Goal: Check status: Check status

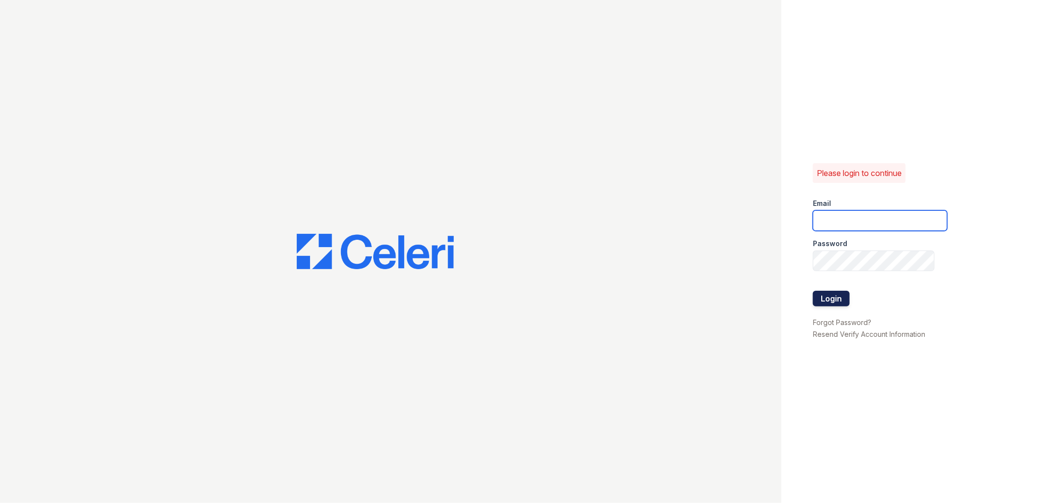
type input "renewfoundrycentre@trinity-pm.com"
click at [837, 297] on button "Login" at bounding box center [831, 299] width 37 height 16
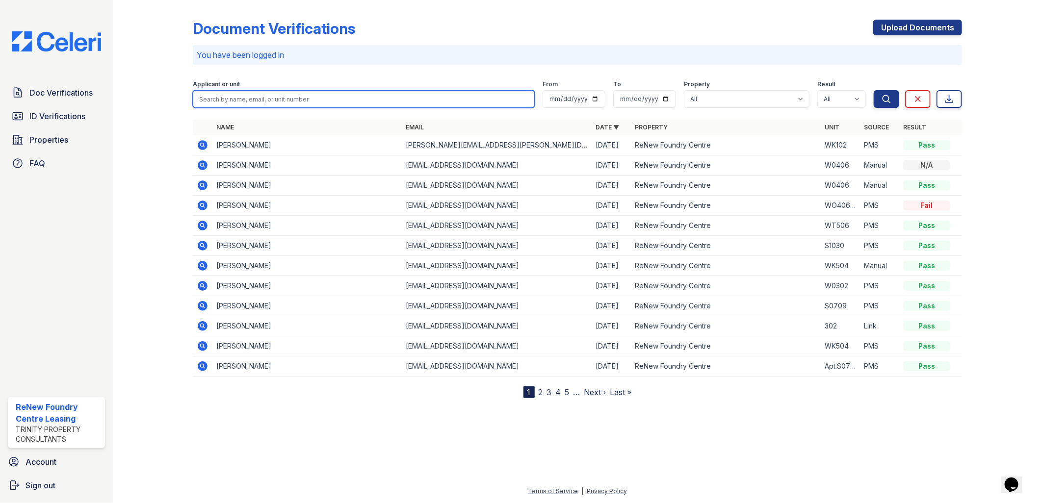
click at [235, 104] on input "search" at bounding box center [364, 99] width 342 height 18
type input "shaw"
click at [874, 90] on button "Search" at bounding box center [887, 99] width 26 height 18
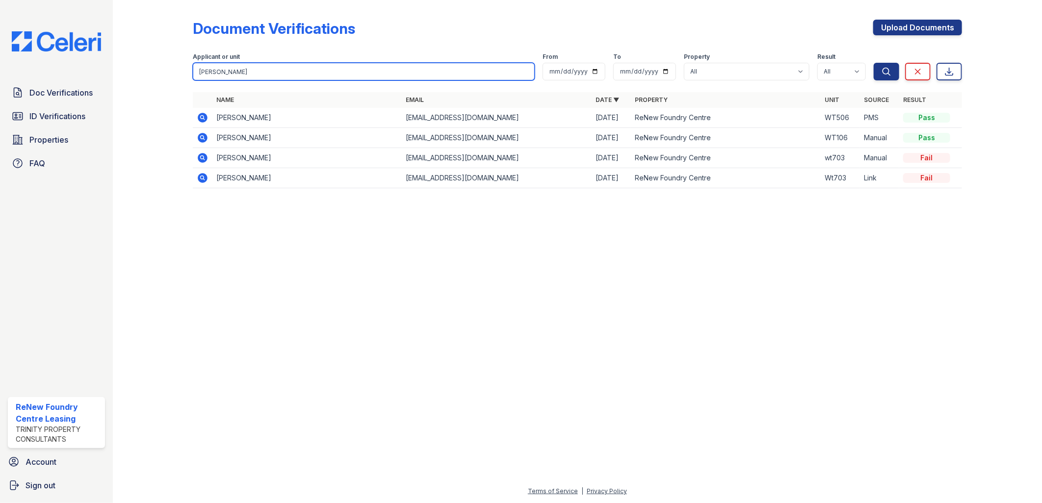
click at [301, 75] on input "shaw" at bounding box center [364, 72] width 342 height 18
type input "[PERSON_NAME]"
click at [874, 63] on button "Search" at bounding box center [887, 72] width 26 height 18
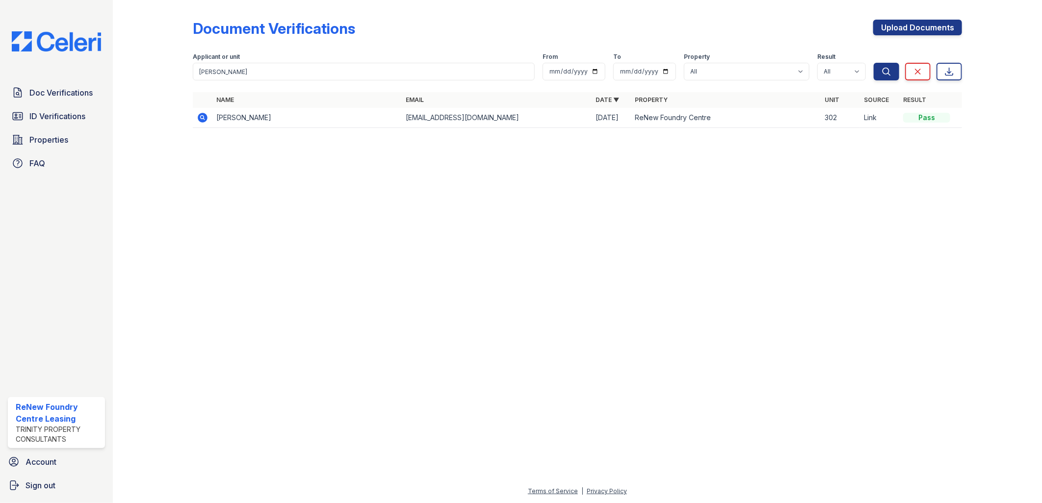
click at [204, 115] on icon at bounding box center [203, 118] width 10 height 10
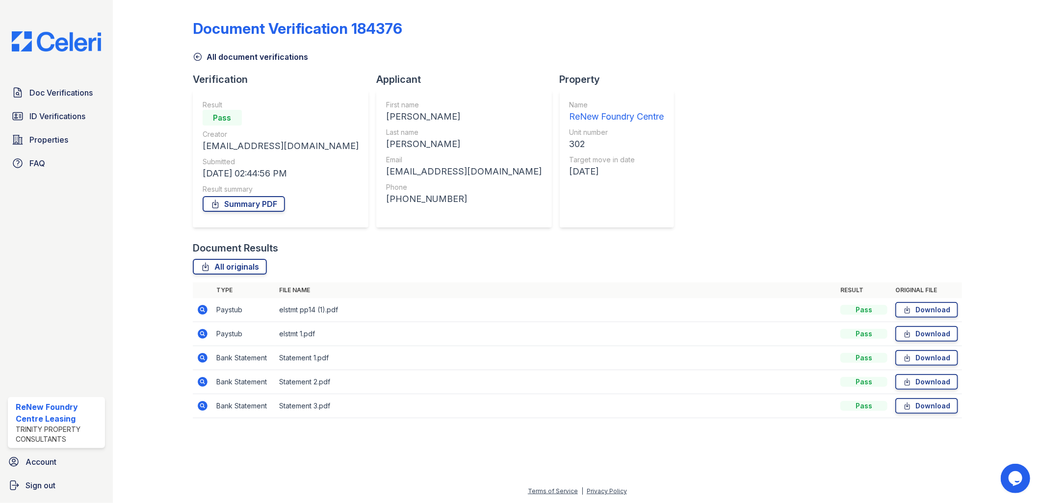
click at [205, 307] on icon at bounding box center [203, 310] width 10 height 10
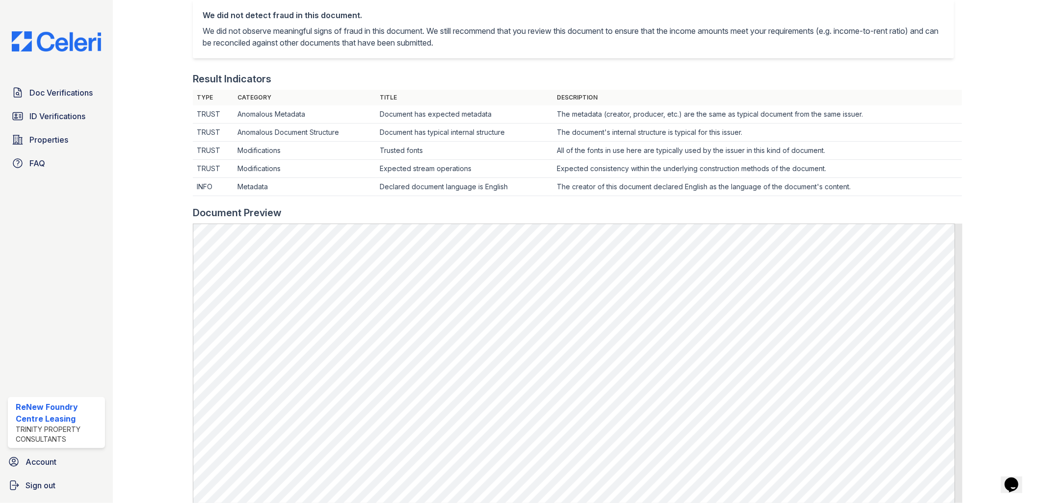
scroll to position [381, 0]
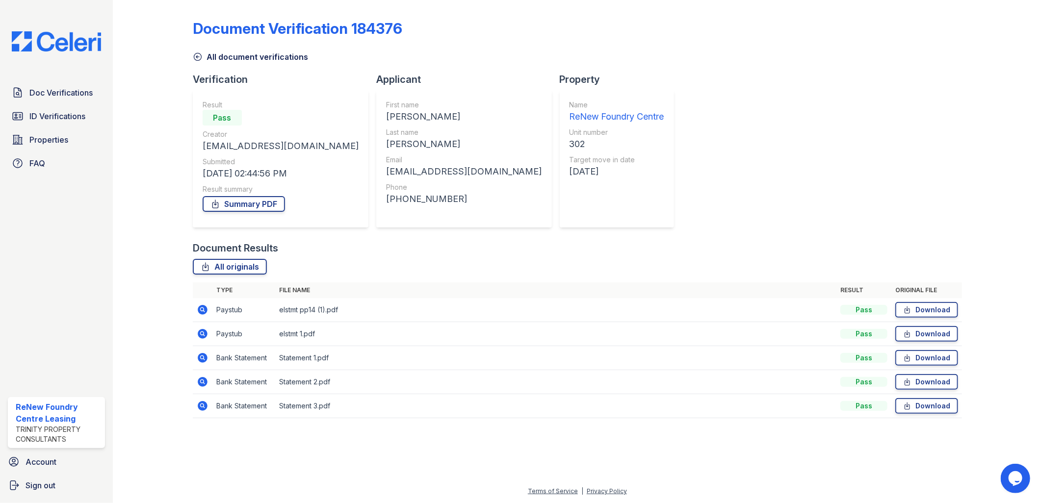
click at [202, 308] on icon at bounding box center [203, 310] width 12 height 12
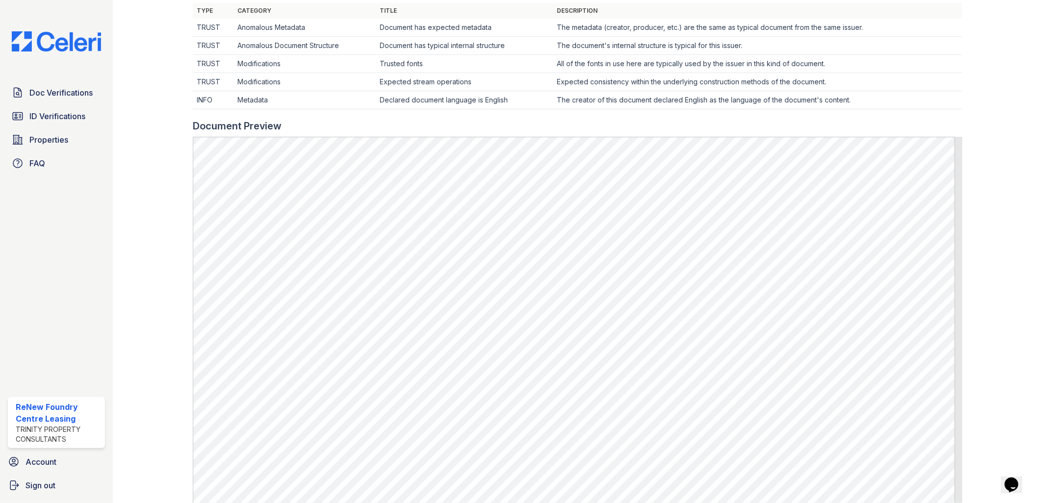
scroll to position [380, 0]
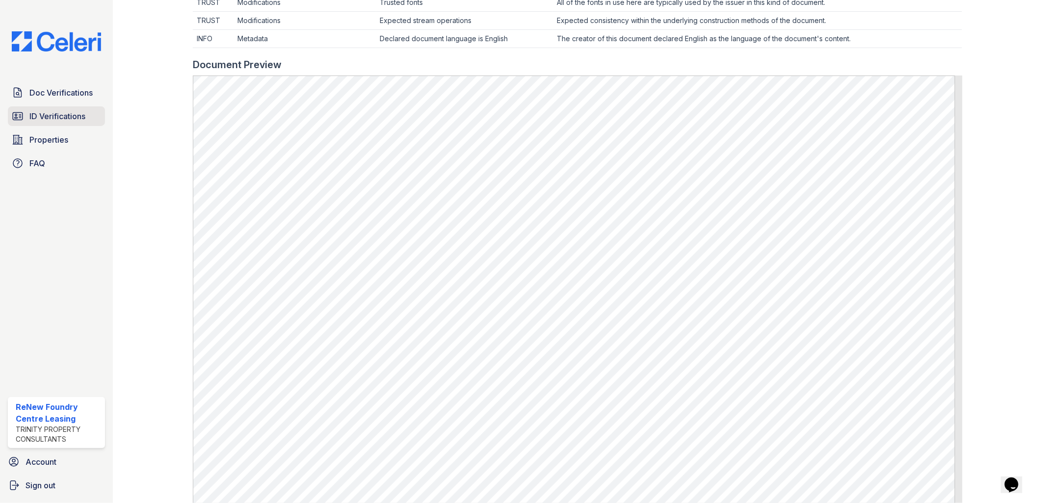
click at [47, 121] on span "ID Verifications" at bounding box center [57, 116] width 56 height 12
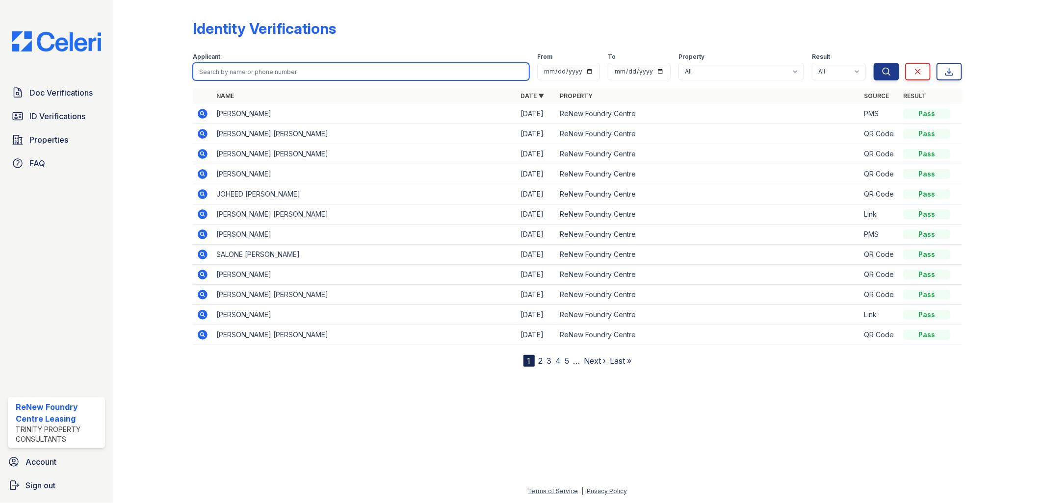
drag, startPoint x: 271, startPoint y: 67, endPoint x: 270, endPoint y: 72, distance: 5.1
click at [270, 68] on input "search" at bounding box center [361, 72] width 337 height 18
type input "martin"
click at [874, 63] on button "Search" at bounding box center [887, 72] width 26 height 18
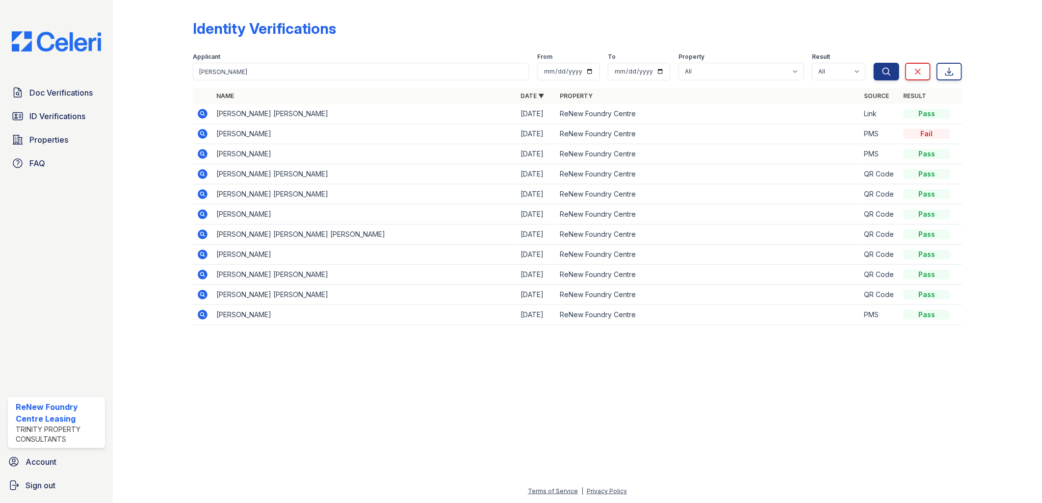
click at [208, 113] on icon at bounding box center [203, 114] width 12 height 12
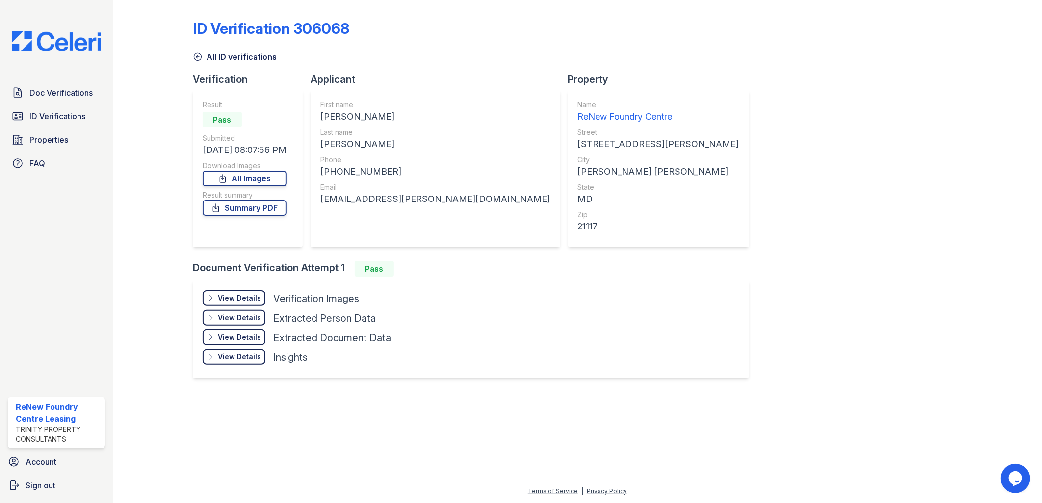
click at [248, 295] on div "View Details" at bounding box center [239, 298] width 43 height 10
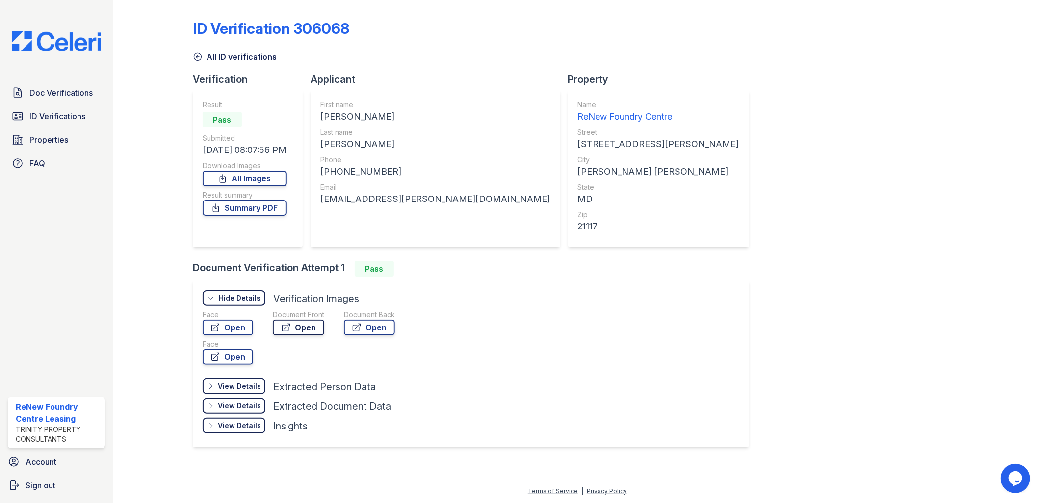
click at [307, 328] on link "Open" at bounding box center [299, 328] width 52 height 16
click at [63, 95] on span "Doc Verifications" at bounding box center [60, 93] width 63 height 12
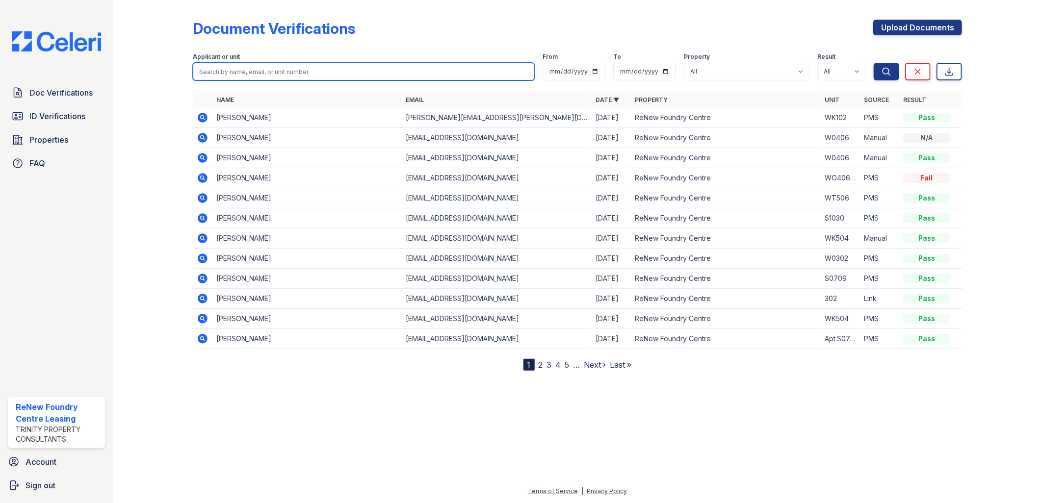
click at [279, 73] on input "search" at bounding box center [364, 72] width 342 height 18
type input "shaw"
click at [874, 63] on button "Search" at bounding box center [887, 72] width 26 height 18
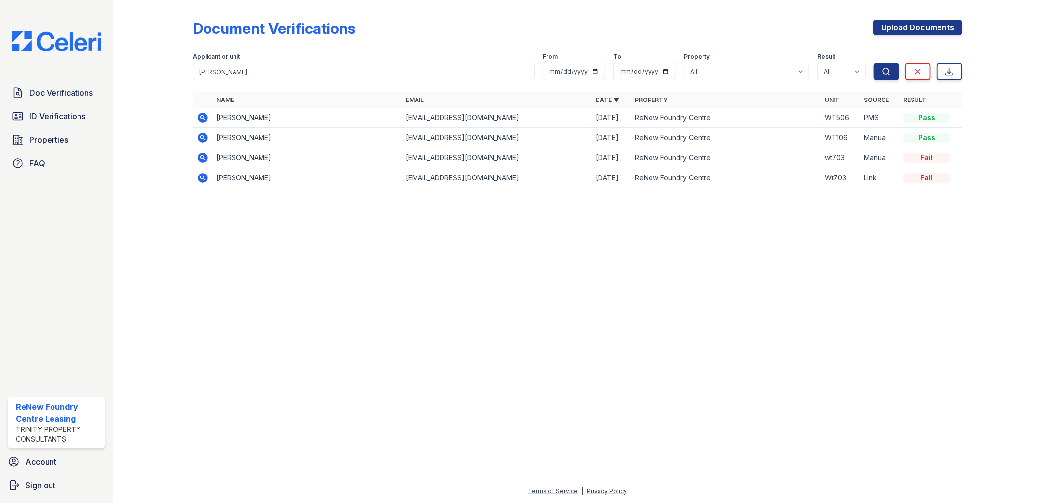
click at [205, 118] on icon at bounding box center [203, 118] width 10 height 10
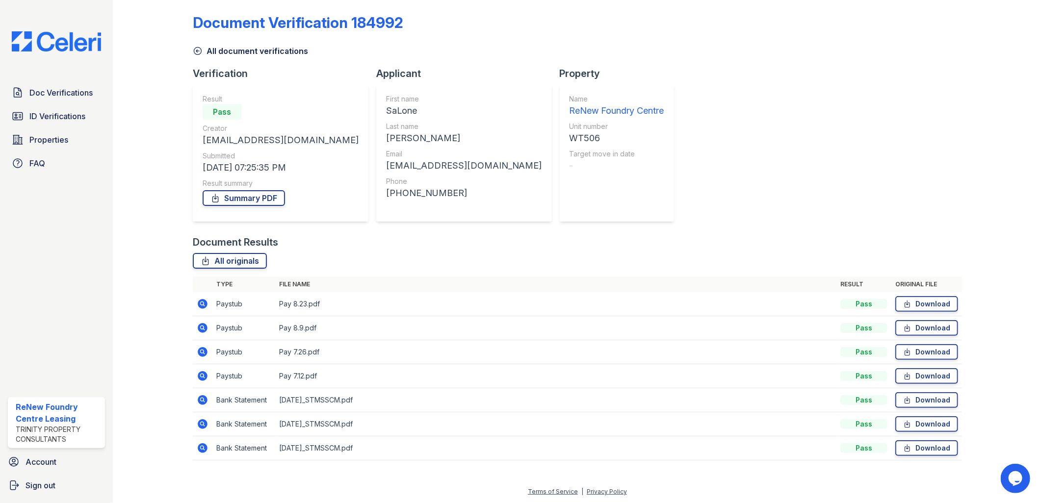
click at [204, 302] on icon at bounding box center [203, 304] width 10 height 10
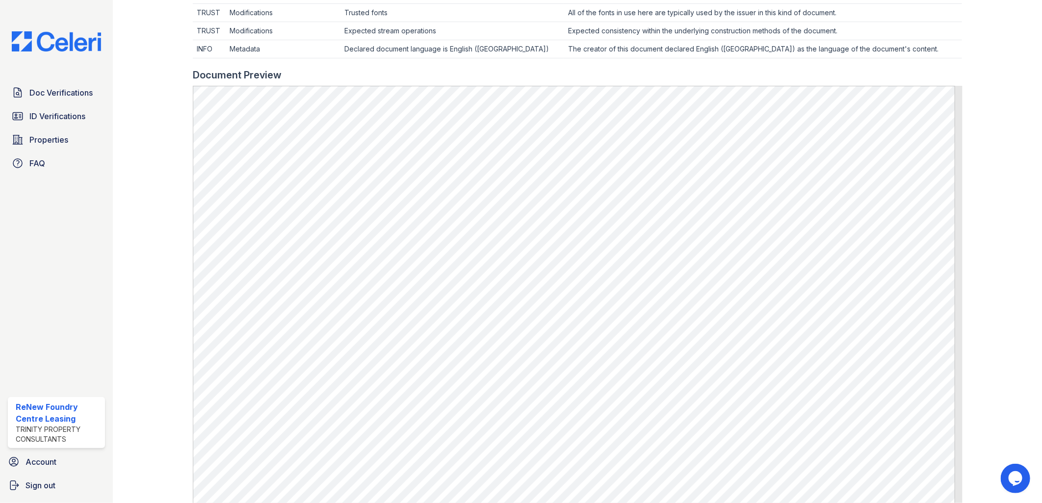
scroll to position [436, 0]
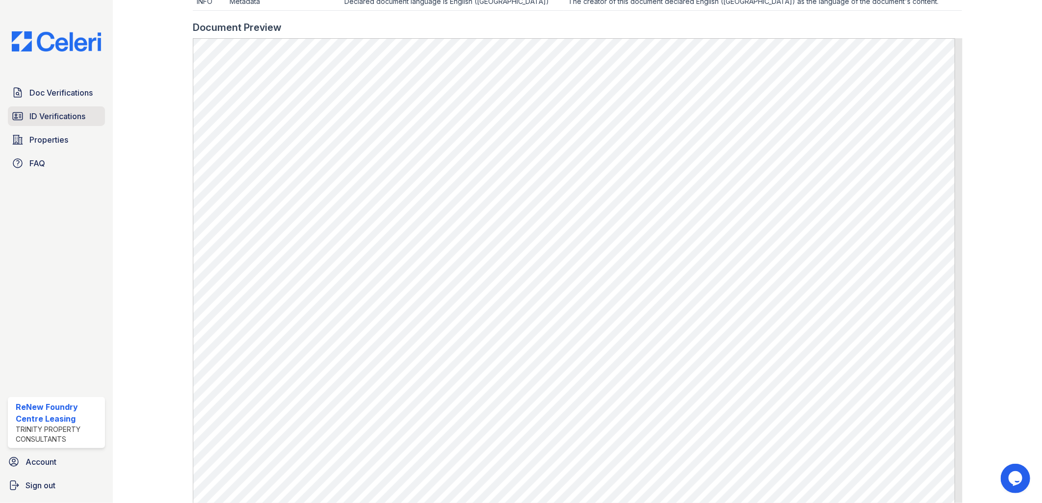
drag, startPoint x: 55, startPoint y: 113, endPoint x: 62, endPoint y: 111, distance: 7.6
click at [55, 111] on span "ID Verifications" at bounding box center [57, 116] width 56 height 12
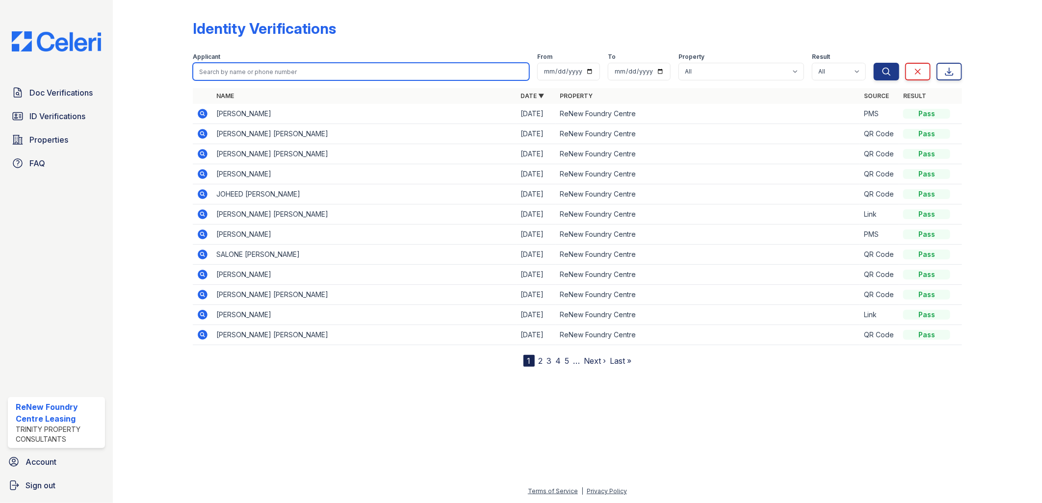
click at [269, 66] on input "search" at bounding box center [361, 72] width 337 height 18
type input "shaw"
click at [874, 63] on button "Search" at bounding box center [887, 72] width 26 height 18
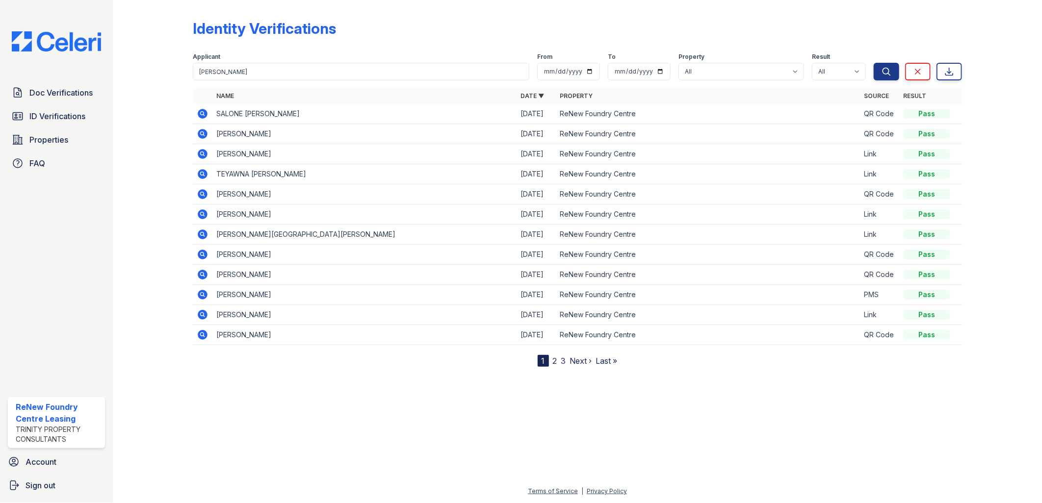
click at [202, 113] on icon at bounding box center [202, 113] width 2 height 2
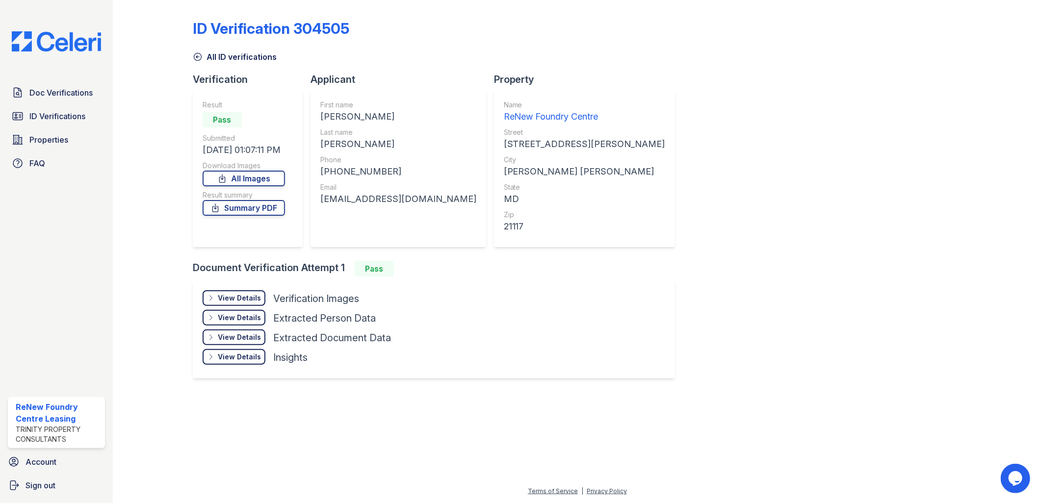
click at [248, 290] on div "View Details Details" at bounding box center [234, 298] width 63 height 16
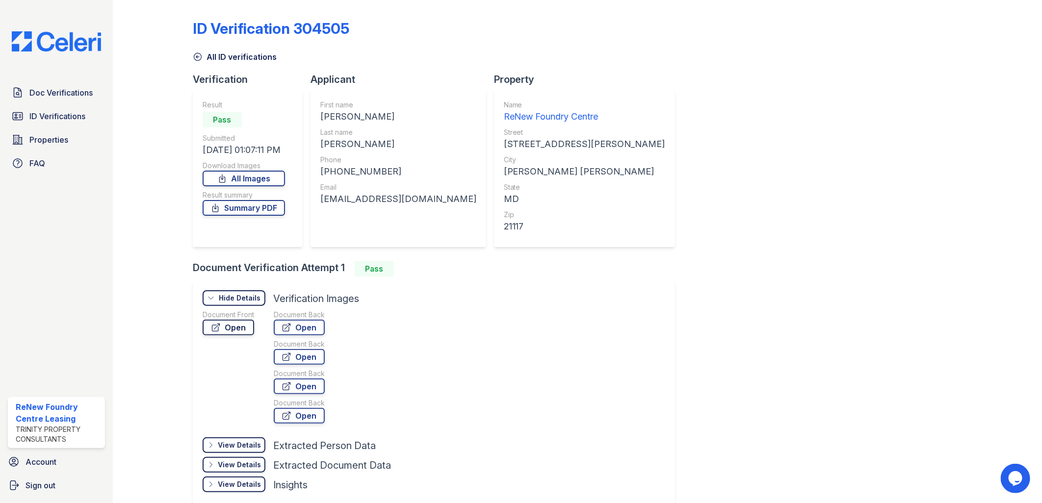
click at [231, 324] on link "Open" at bounding box center [229, 328] width 52 height 16
click at [74, 52] on div "Doc Verifications ID Verifications Properties FAQ ReNew Foundry Centre Leasing …" at bounding box center [56, 251] width 113 height 503
click at [71, 38] on img at bounding box center [56, 41] width 105 height 20
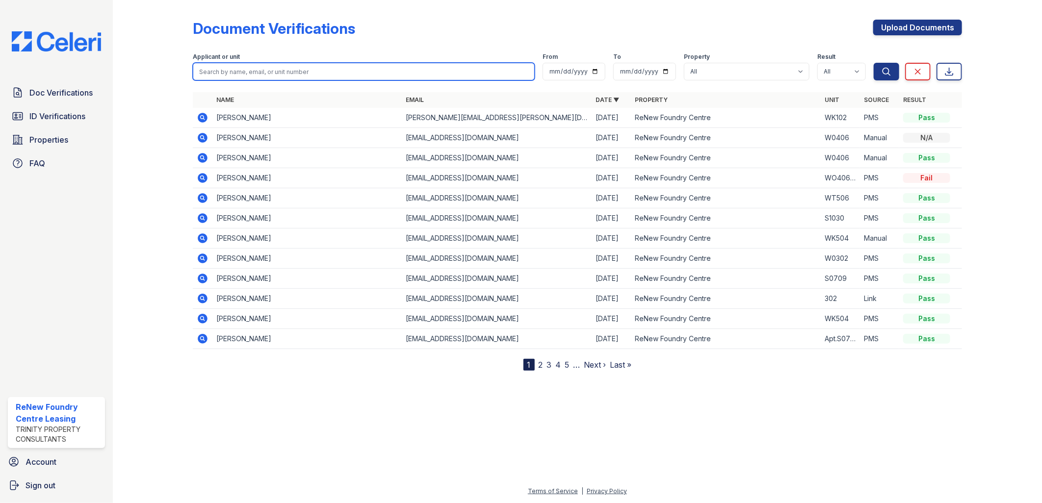
click at [281, 72] on input "search" at bounding box center [364, 72] width 342 height 18
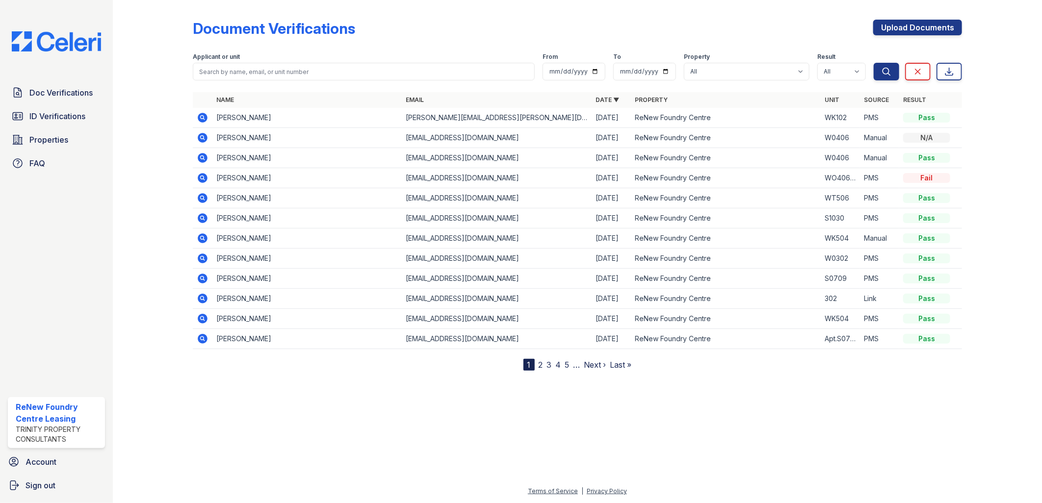
drag, startPoint x: 145, startPoint y: 292, endPoint x: 151, endPoint y: 285, distance: 9.4
click at [146, 291] on div at bounding box center [161, 187] width 64 height 367
click at [205, 117] on icon at bounding box center [203, 118] width 10 height 10
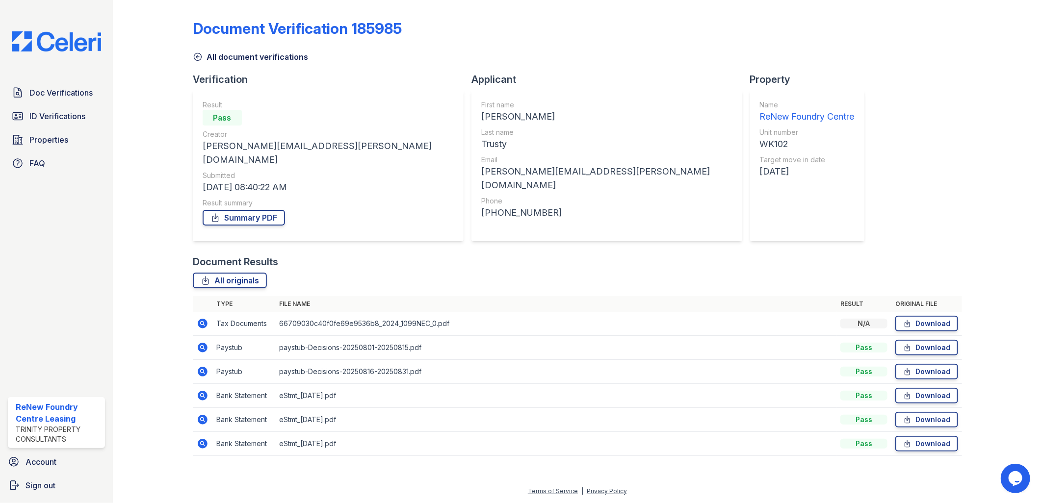
click at [205, 343] on icon at bounding box center [203, 348] width 10 height 10
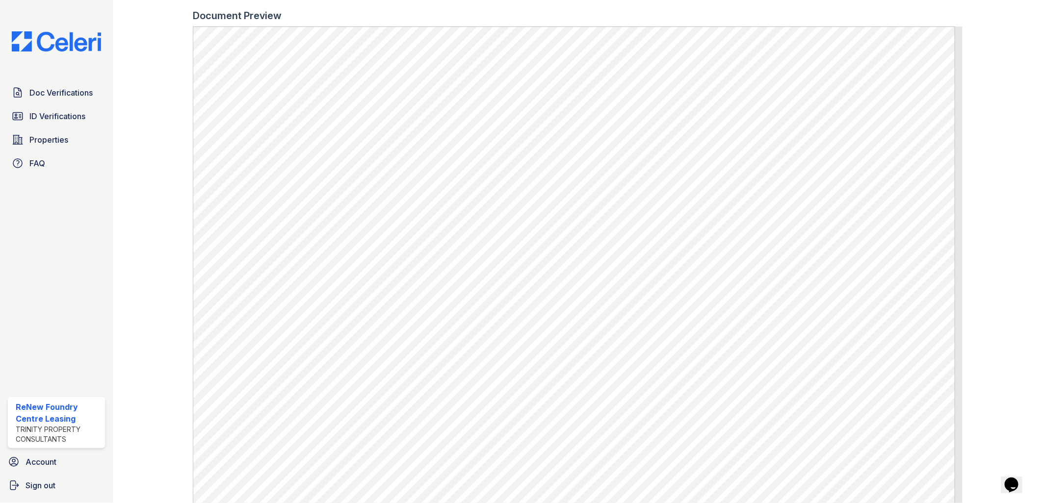
scroll to position [436, 0]
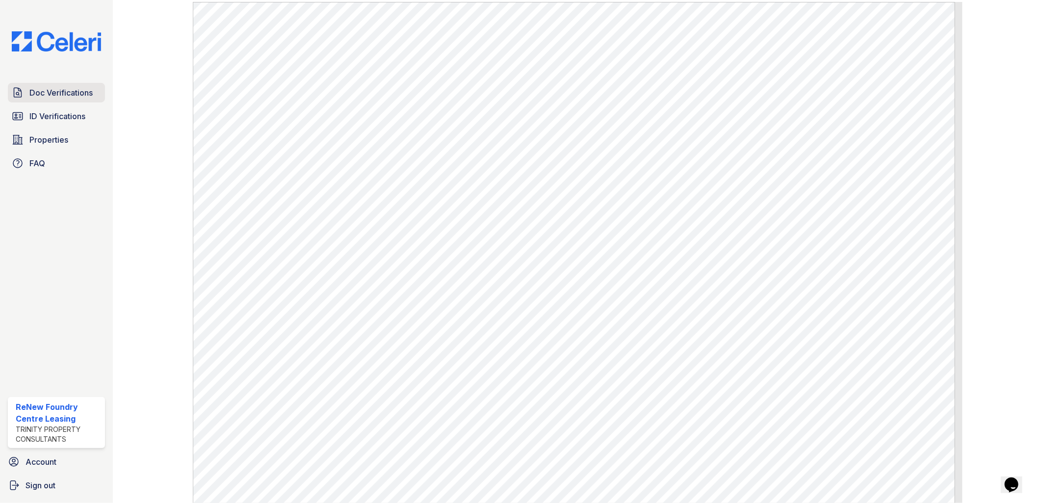
click at [59, 96] on span "Doc Verifications" at bounding box center [60, 93] width 63 height 12
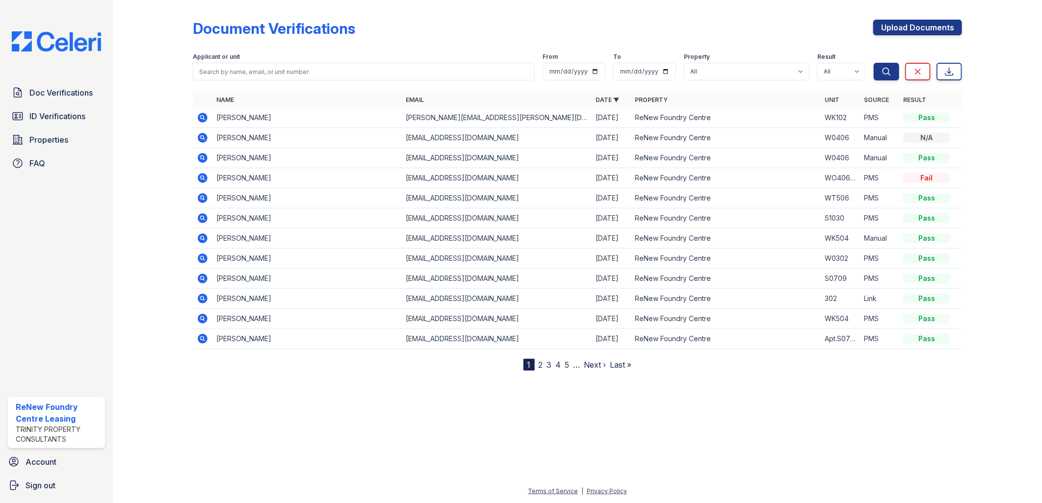
click at [203, 114] on icon at bounding box center [203, 118] width 10 height 10
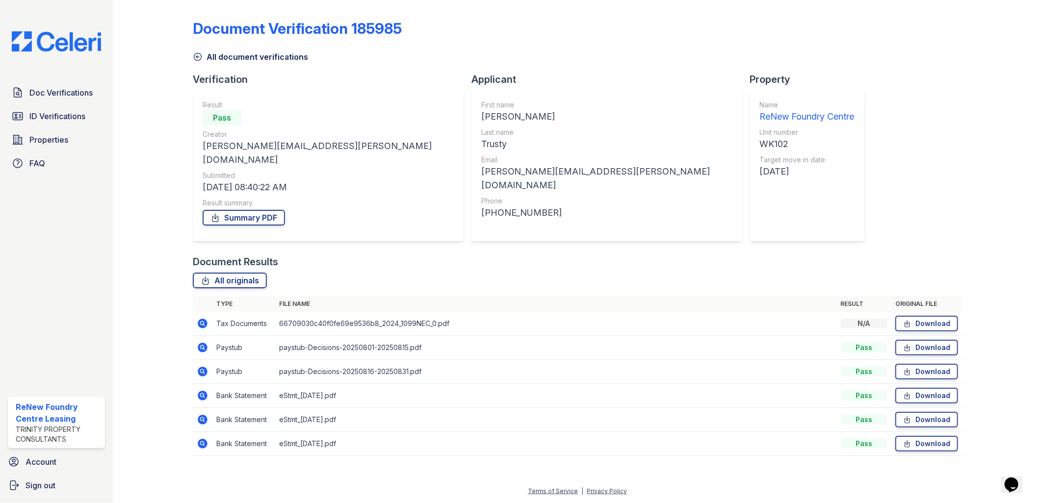
click at [206, 391] on icon at bounding box center [203, 396] width 10 height 10
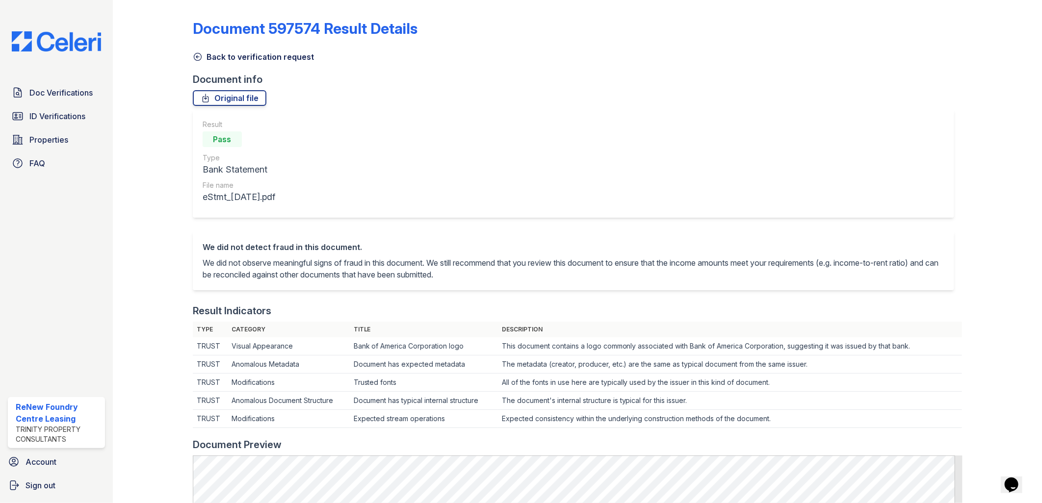
scroll to position [327, 0]
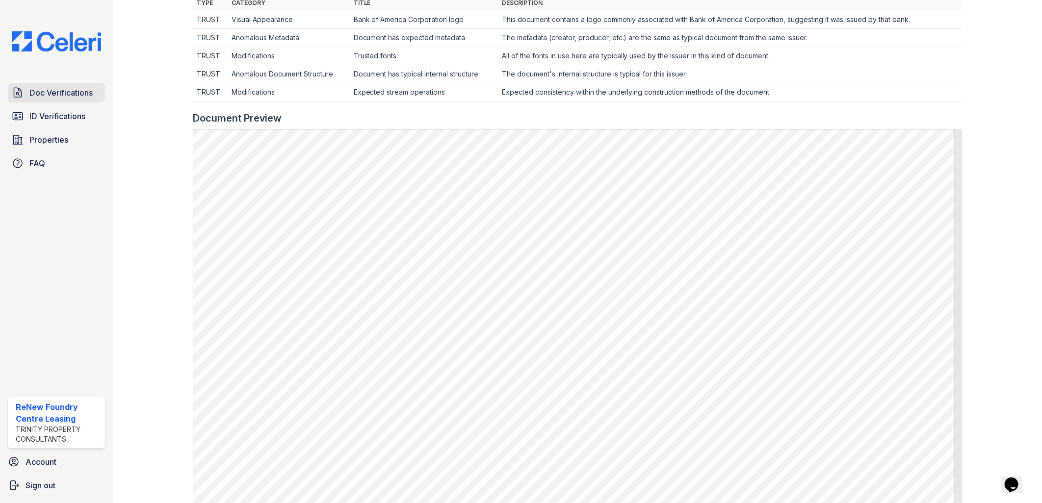
drag, startPoint x: 34, startPoint y: 93, endPoint x: 46, endPoint y: 96, distance: 12.0
click at [35, 93] on span "Doc Verifications" at bounding box center [60, 93] width 63 height 12
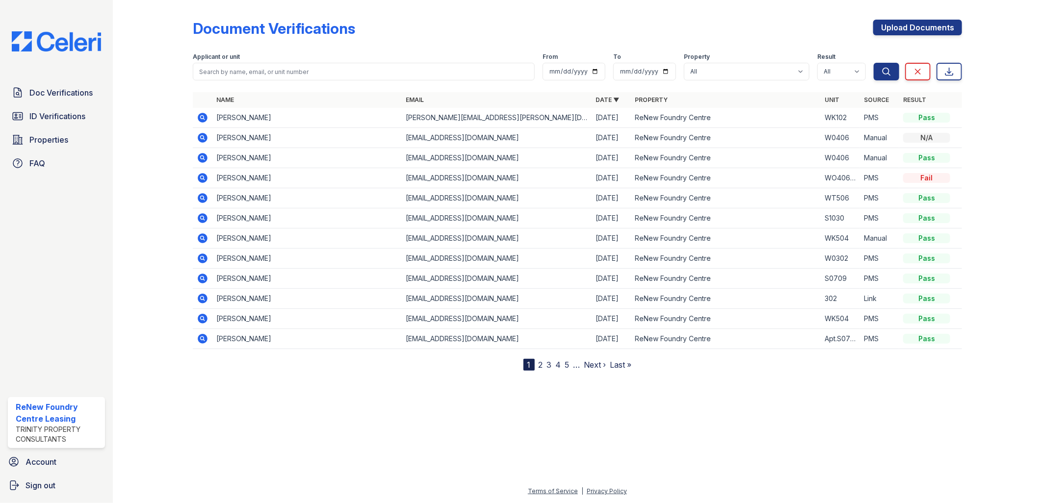
click at [204, 118] on icon at bounding box center [203, 118] width 10 height 10
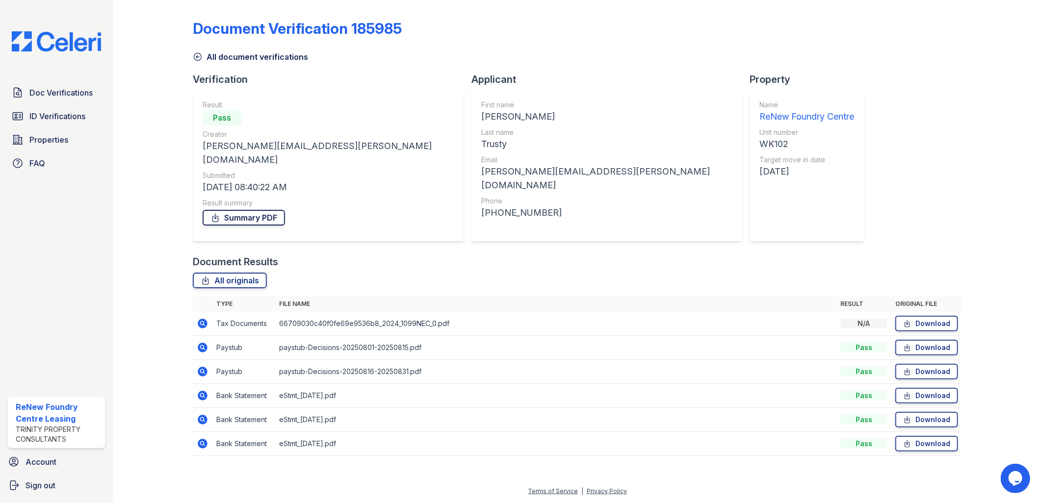
click at [257, 210] on link "Summary PDF" at bounding box center [244, 218] width 82 height 16
click at [72, 42] on img at bounding box center [56, 41] width 105 height 20
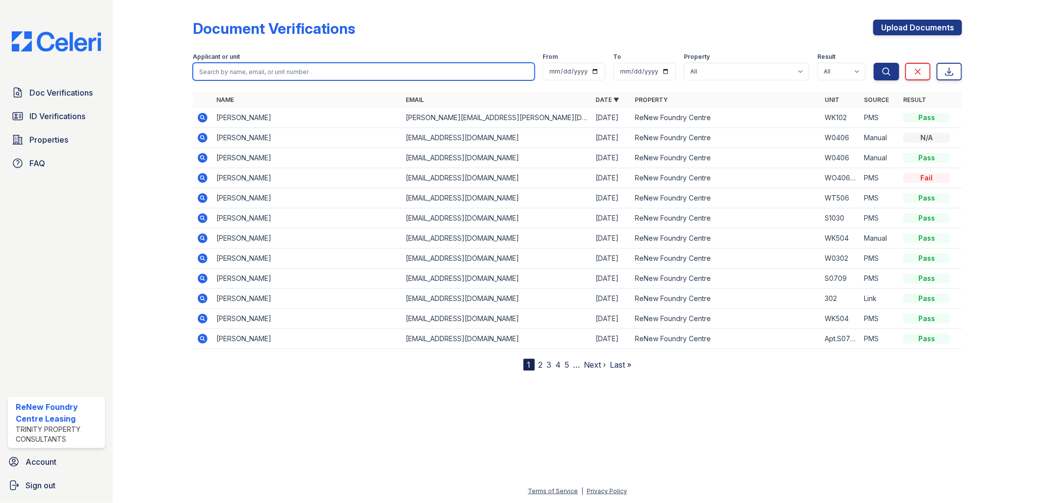
click at [267, 74] on input "search" at bounding box center [364, 72] width 342 height 18
type input "smith"
click at [874, 63] on button "Search" at bounding box center [887, 72] width 26 height 18
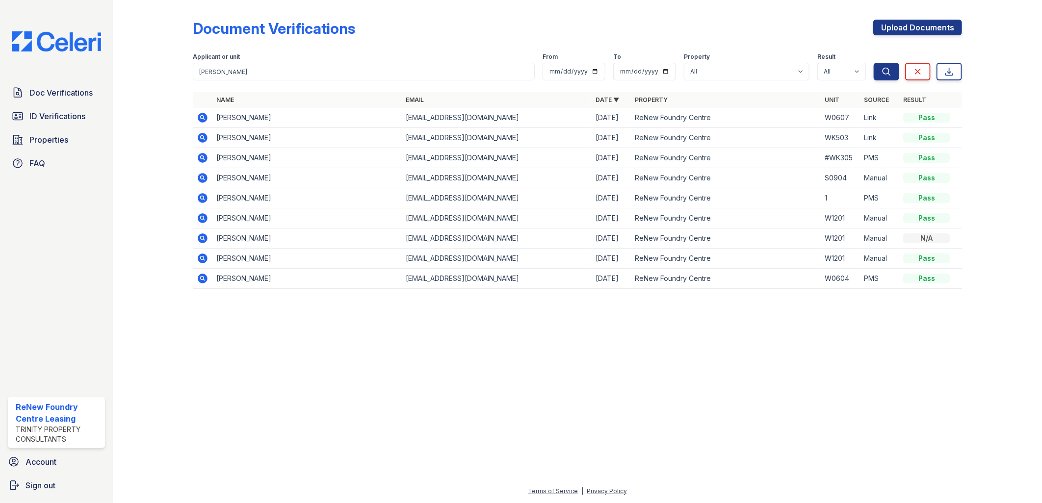
drag, startPoint x: 244, startPoint y: 56, endPoint x: 235, endPoint y: 69, distance: 15.7
click at [244, 56] on div "Applicant or unit" at bounding box center [364, 58] width 342 height 10
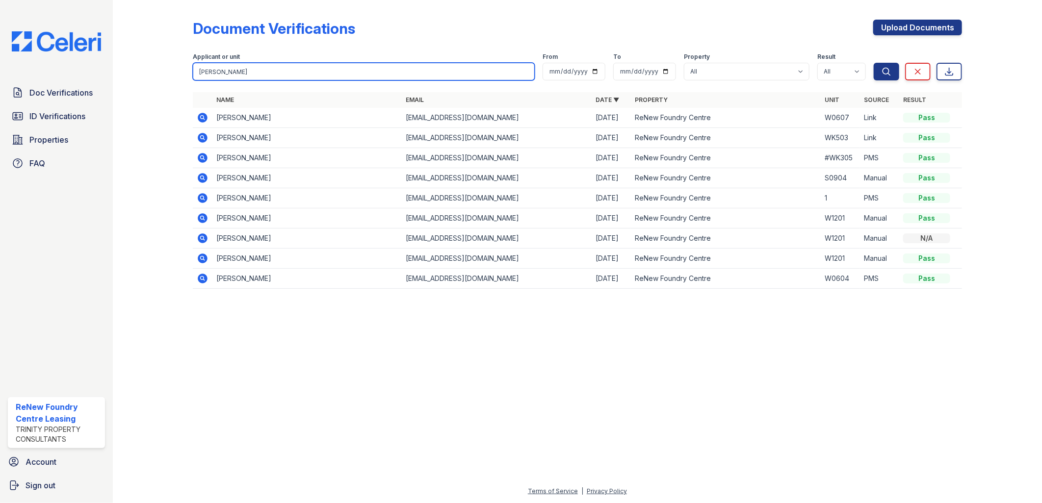
click at [232, 73] on input "smith" at bounding box center [364, 72] width 342 height 18
type input "green"
click at [874, 63] on button "Search" at bounding box center [887, 72] width 26 height 18
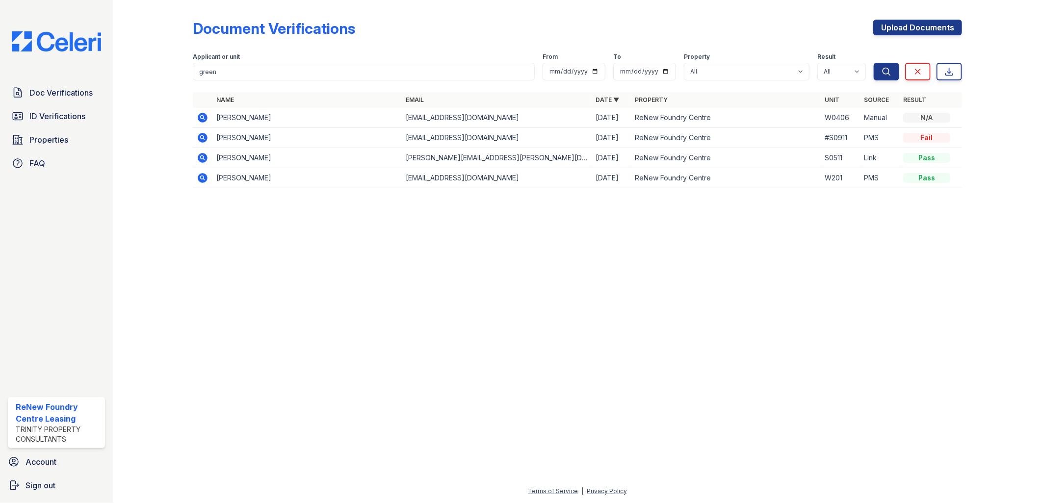
click at [203, 116] on icon at bounding box center [202, 117] width 2 height 2
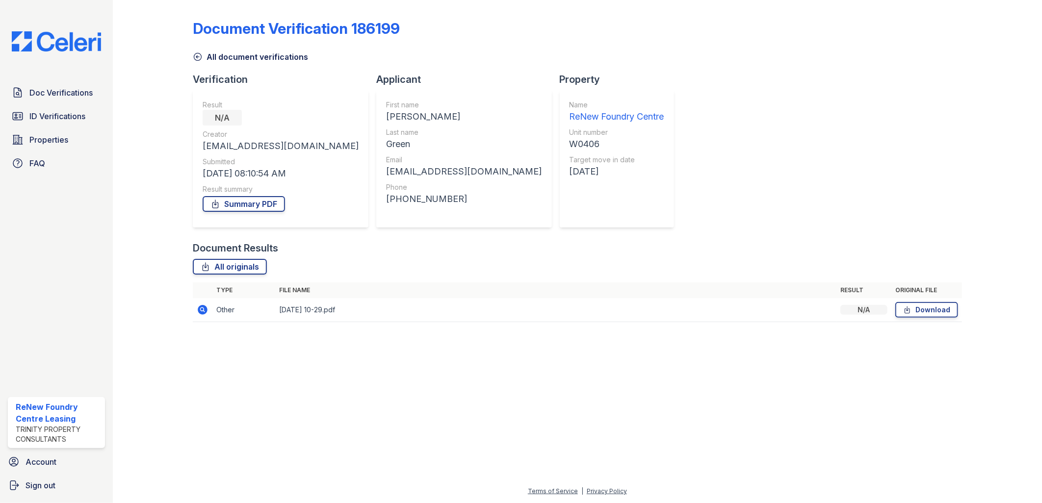
click at [207, 309] on icon at bounding box center [203, 310] width 10 height 10
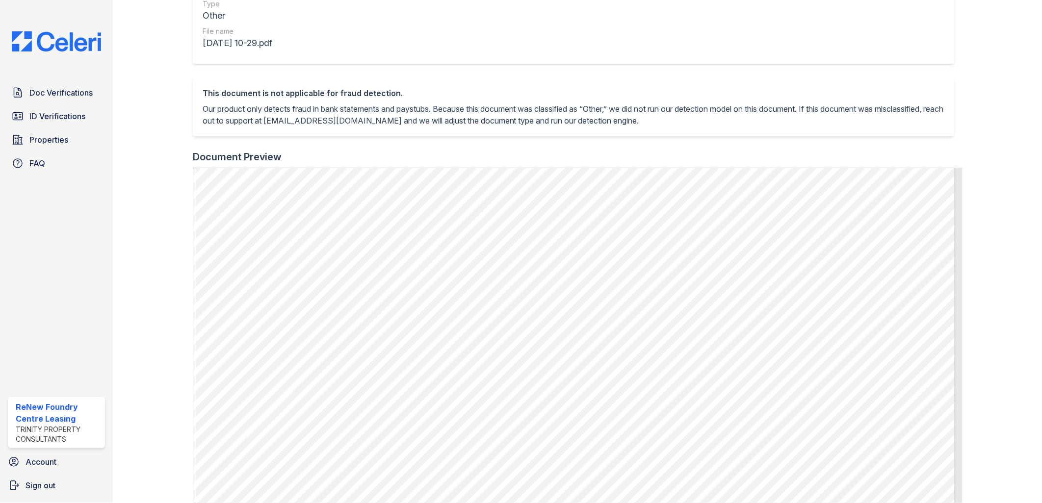
scroll to position [218, 0]
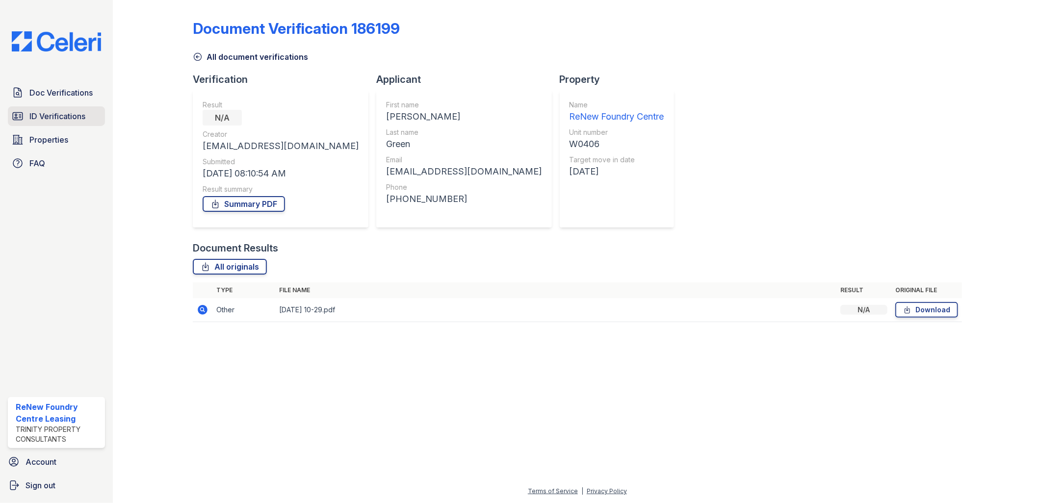
click at [54, 113] on span "ID Verifications" at bounding box center [57, 116] width 56 height 12
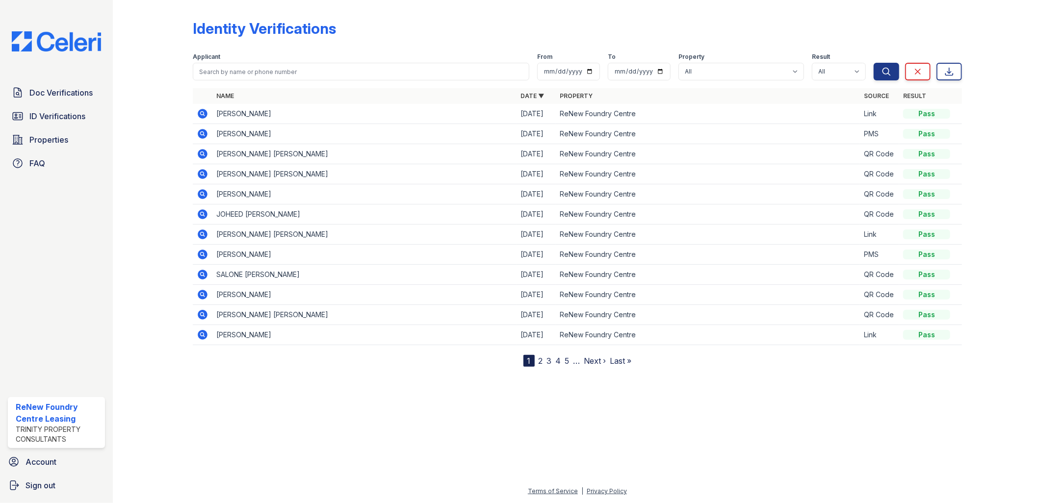
click at [202, 109] on icon at bounding box center [203, 114] width 10 height 10
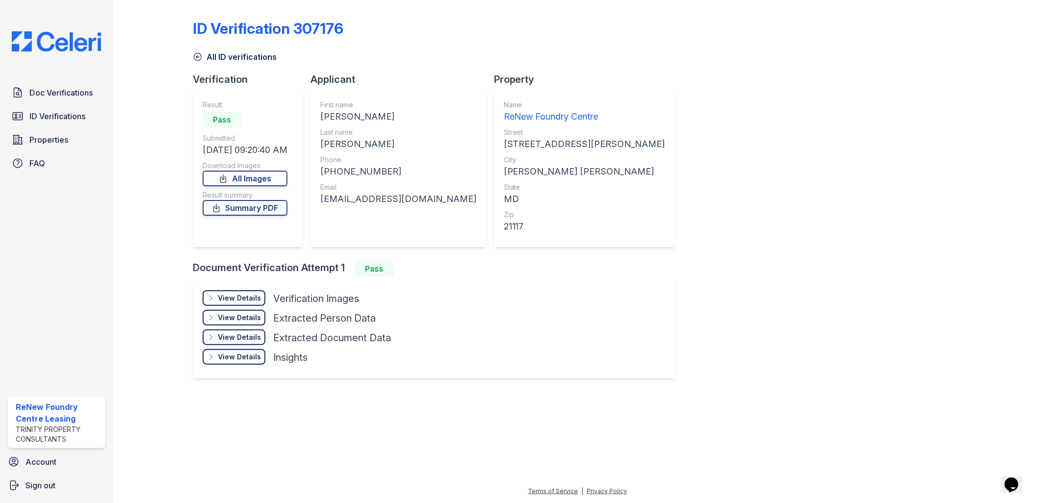
click at [249, 302] on div "View Details" at bounding box center [239, 298] width 43 height 10
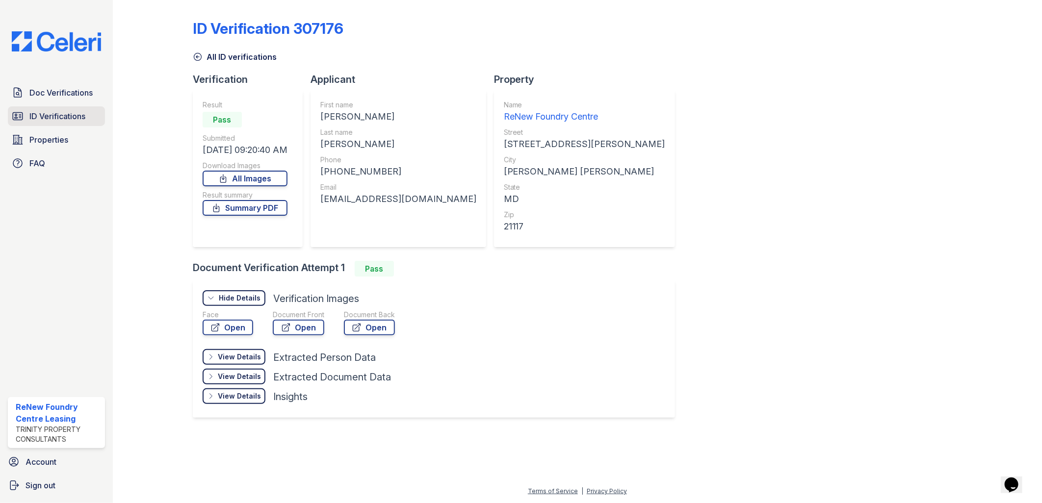
click at [40, 114] on span "ID Verifications" at bounding box center [57, 116] width 56 height 12
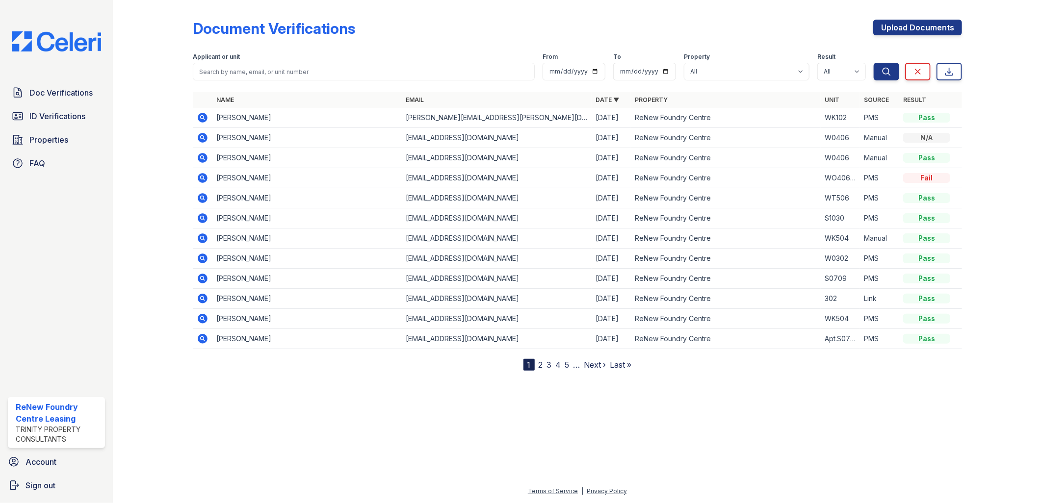
click at [201, 158] on icon at bounding box center [202, 157] width 2 height 2
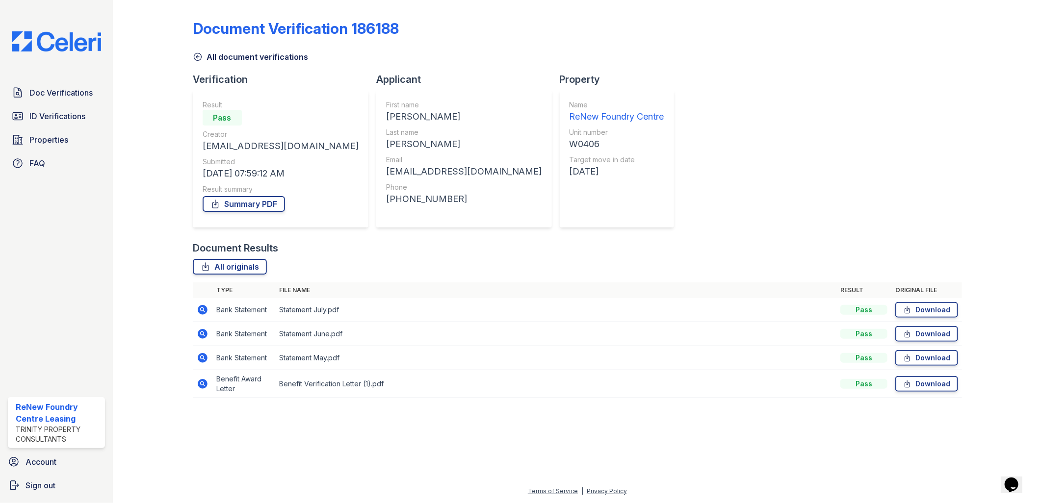
click at [202, 382] on icon at bounding box center [203, 384] width 12 height 12
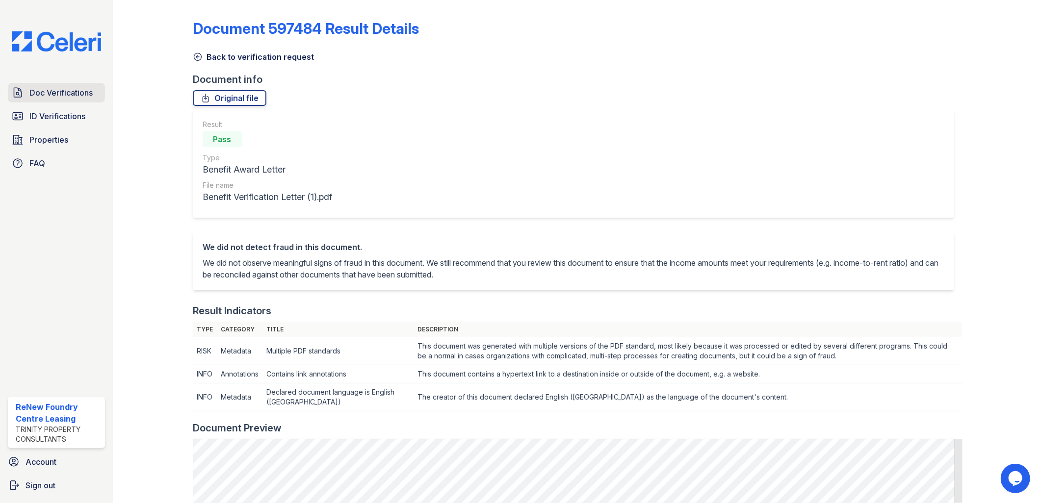
click at [74, 92] on span "Doc Verifications" at bounding box center [60, 93] width 63 height 12
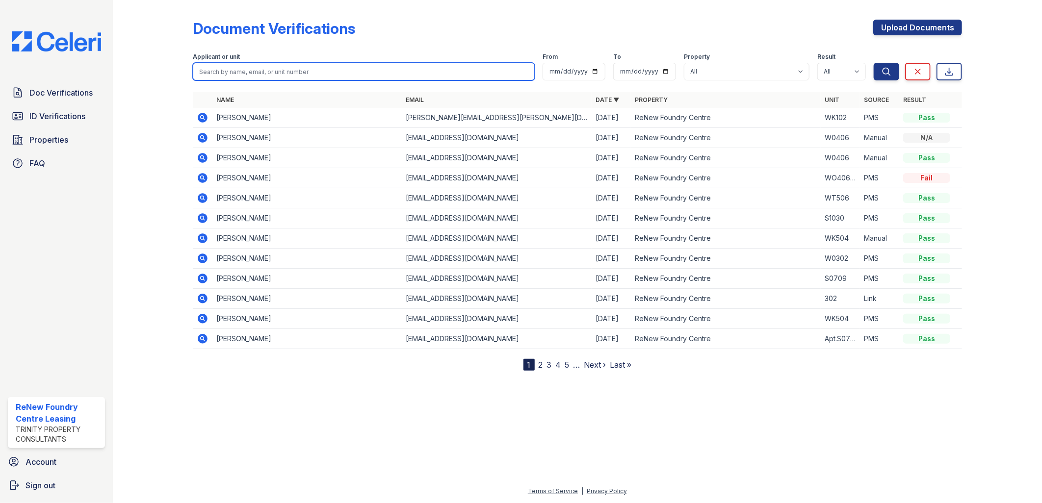
click at [222, 72] on input "search" at bounding box center [364, 72] width 342 height 18
type input "jones"
click at [874, 63] on button "Search" at bounding box center [887, 72] width 26 height 18
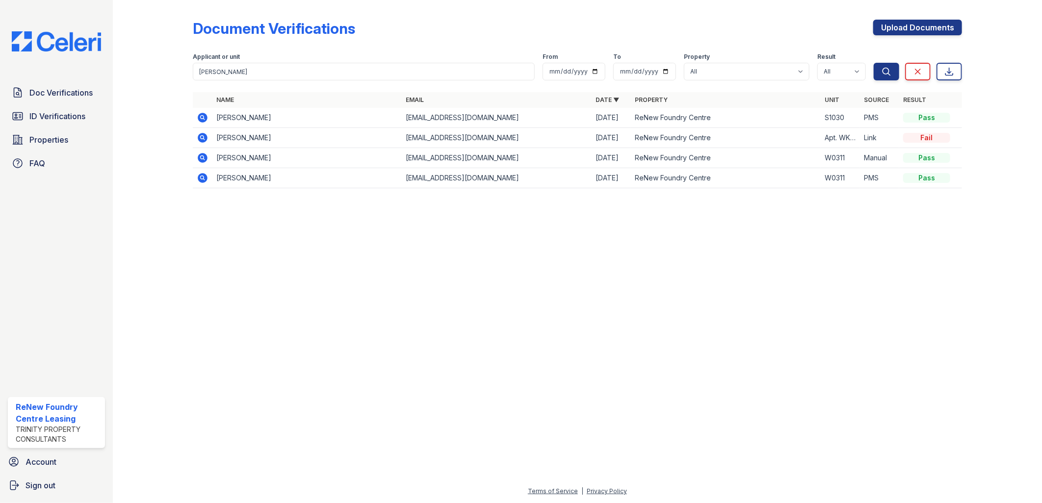
click at [203, 111] on td at bounding box center [203, 118] width 20 height 20
click at [389, 280] on div at bounding box center [578, 350] width 898 height 272
click at [203, 117] on icon at bounding box center [202, 117] width 2 height 2
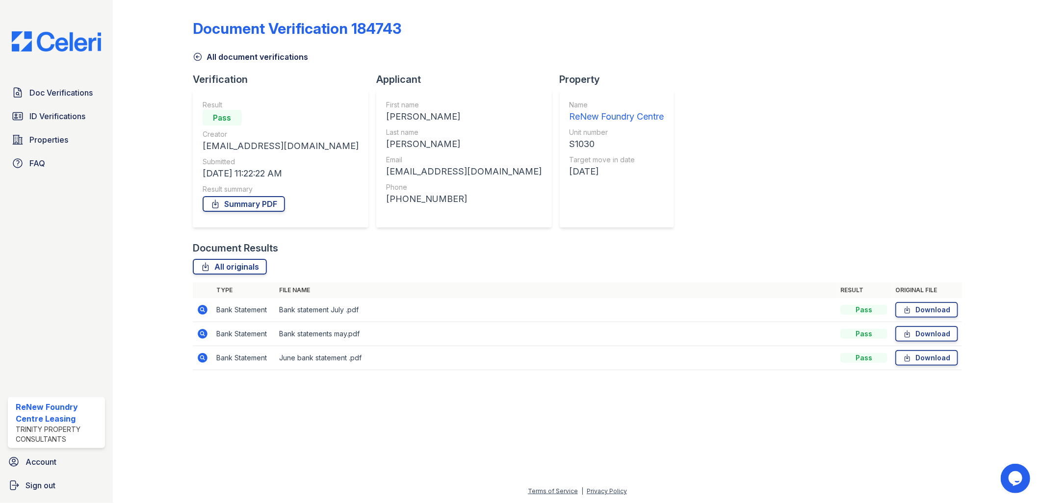
click at [201, 357] on icon at bounding box center [202, 357] width 2 height 2
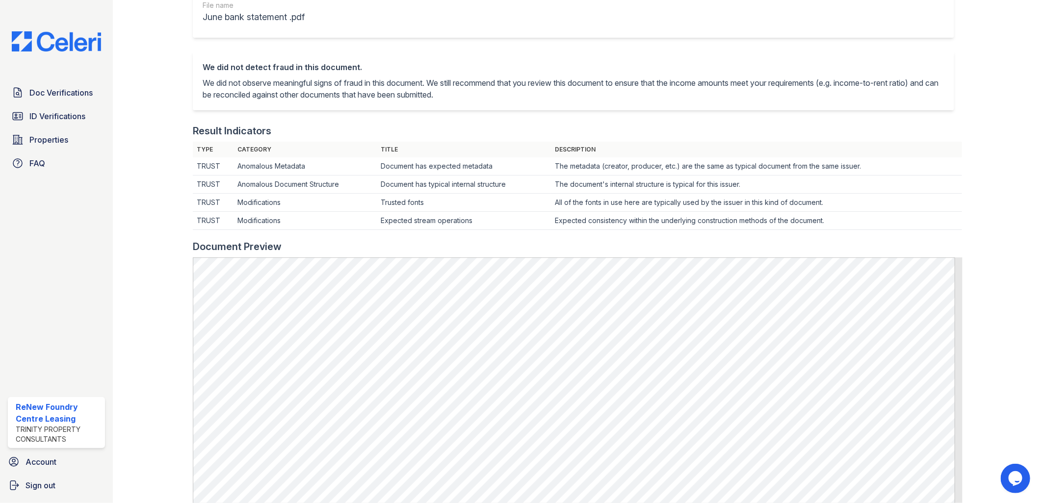
scroll to position [218, 0]
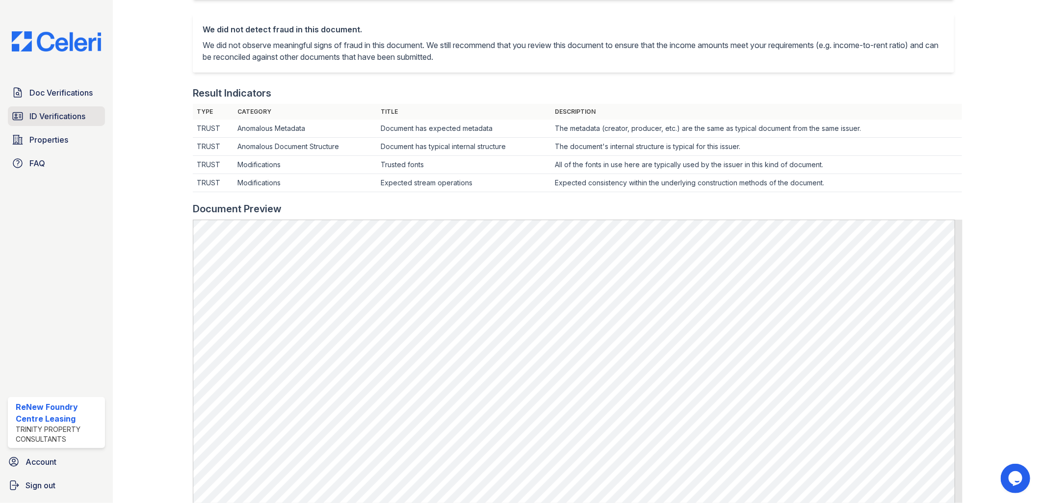
click at [79, 115] on span "ID Verifications" at bounding box center [57, 116] width 56 height 12
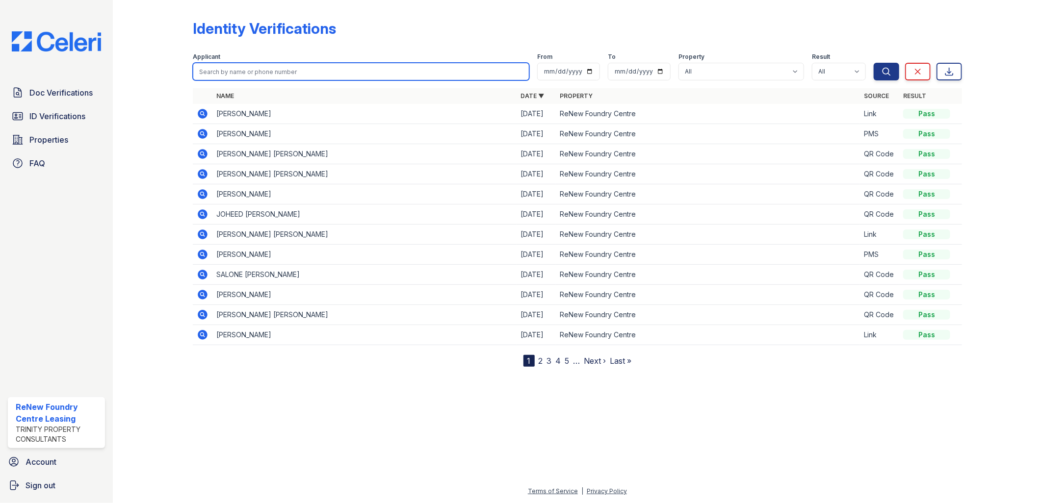
click at [286, 69] on input "search" at bounding box center [361, 72] width 337 height 18
type input "[PERSON_NAME]"
click at [874, 63] on button "Search" at bounding box center [887, 72] width 26 height 18
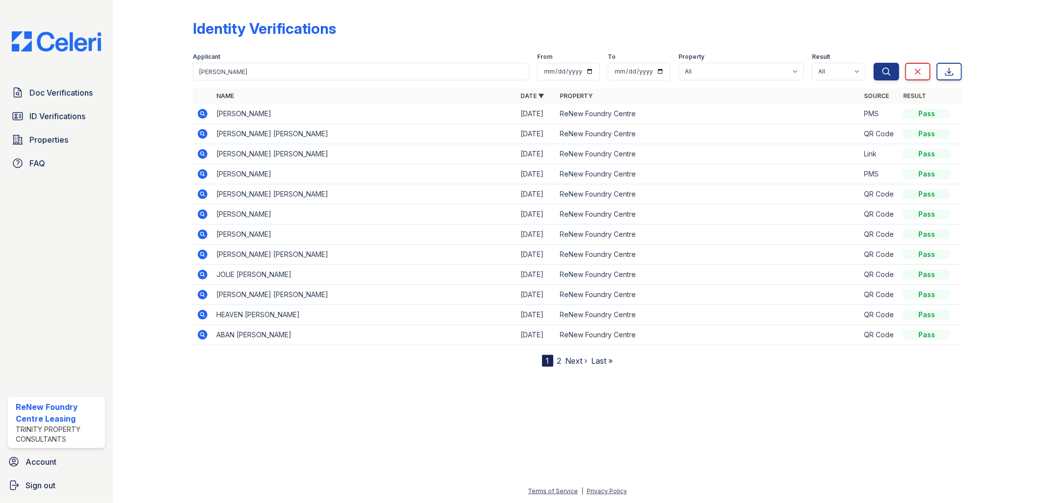
click at [204, 115] on icon at bounding box center [203, 114] width 12 height 12
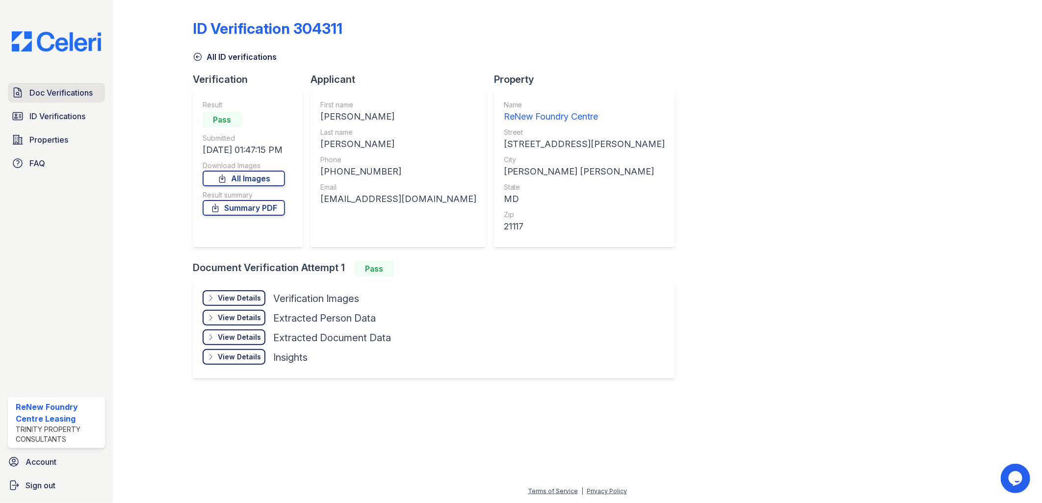
click at [58, 94] on span "Doc Verifications" at bounding box center [60, 93] width 63 height 12
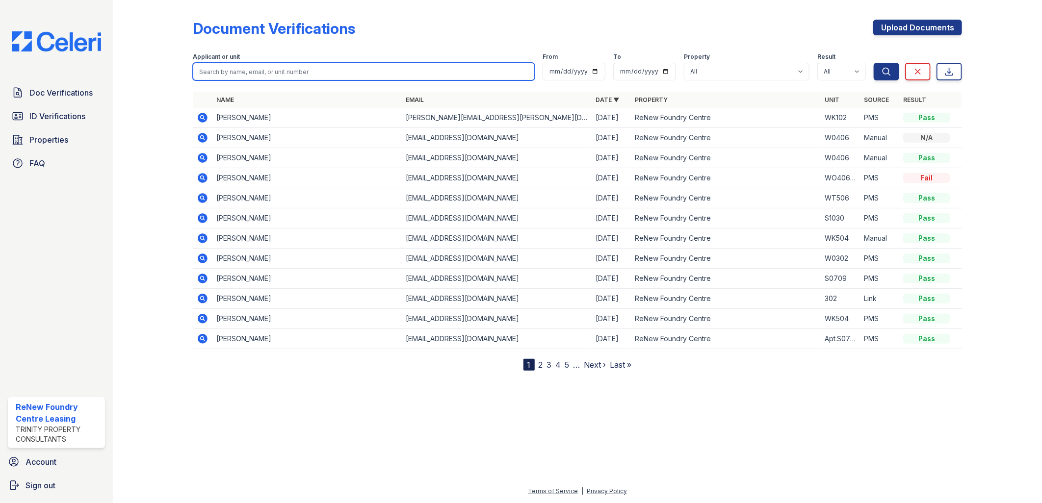
click at [243, 77] on input "search" at bounding box center [364, 72] width 342 height 18
type input "jones"
click at [874, 63] on button "Search" at bounding box center [887, 72] width 26 height 18
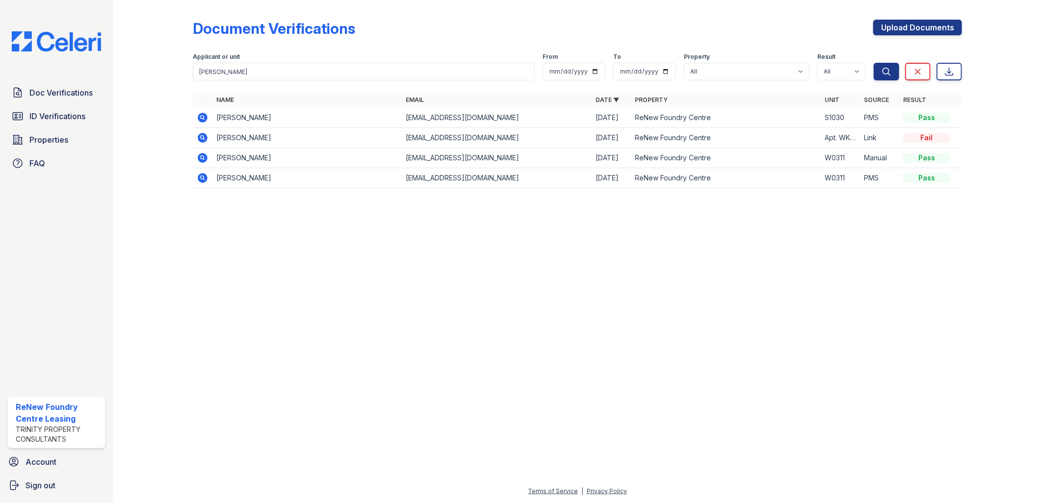
click at [203, 115] on icon at bounding box center [203, 118] width 10 height 10
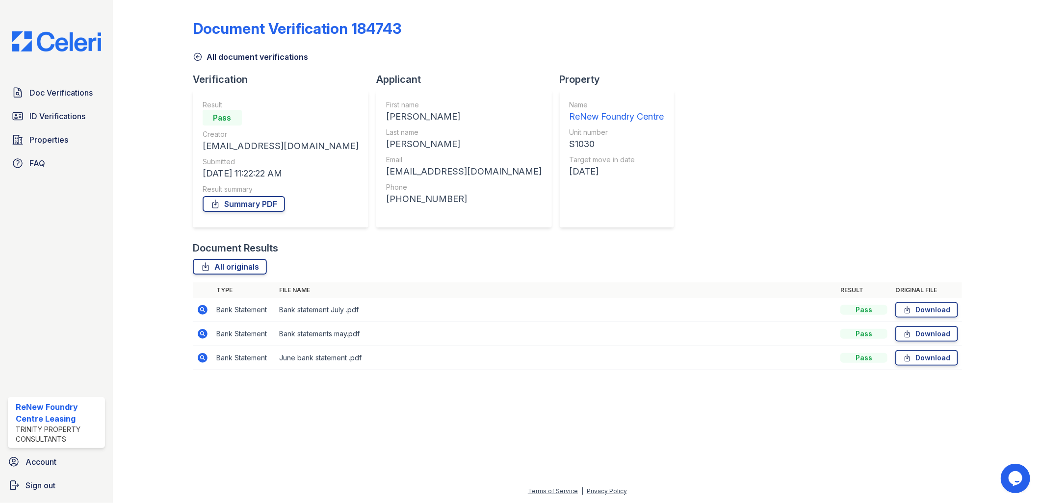
click at [200, 332] on icon at bounding box center [203, 334] width 10 height 10
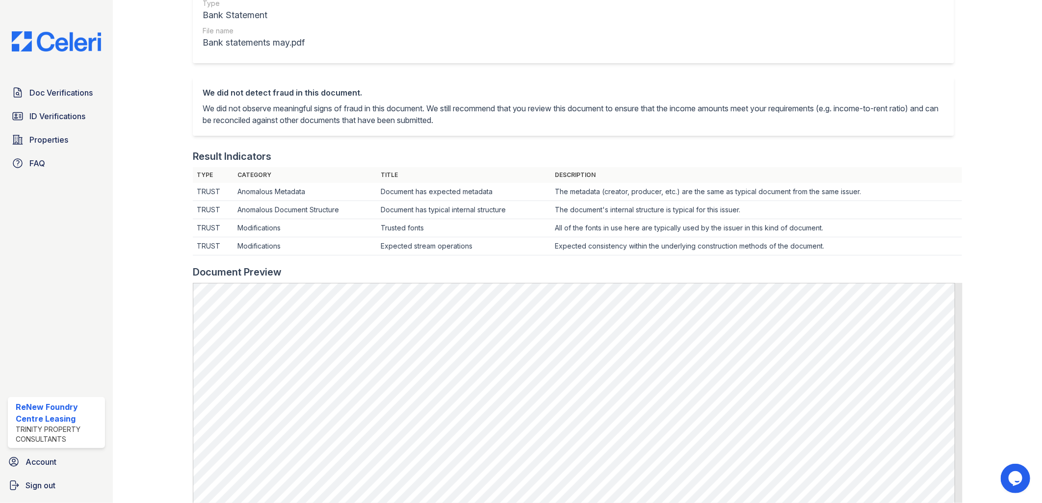
scroll to position [327, 0]
